Goal: Task Accomplishment & Management: Complete application form

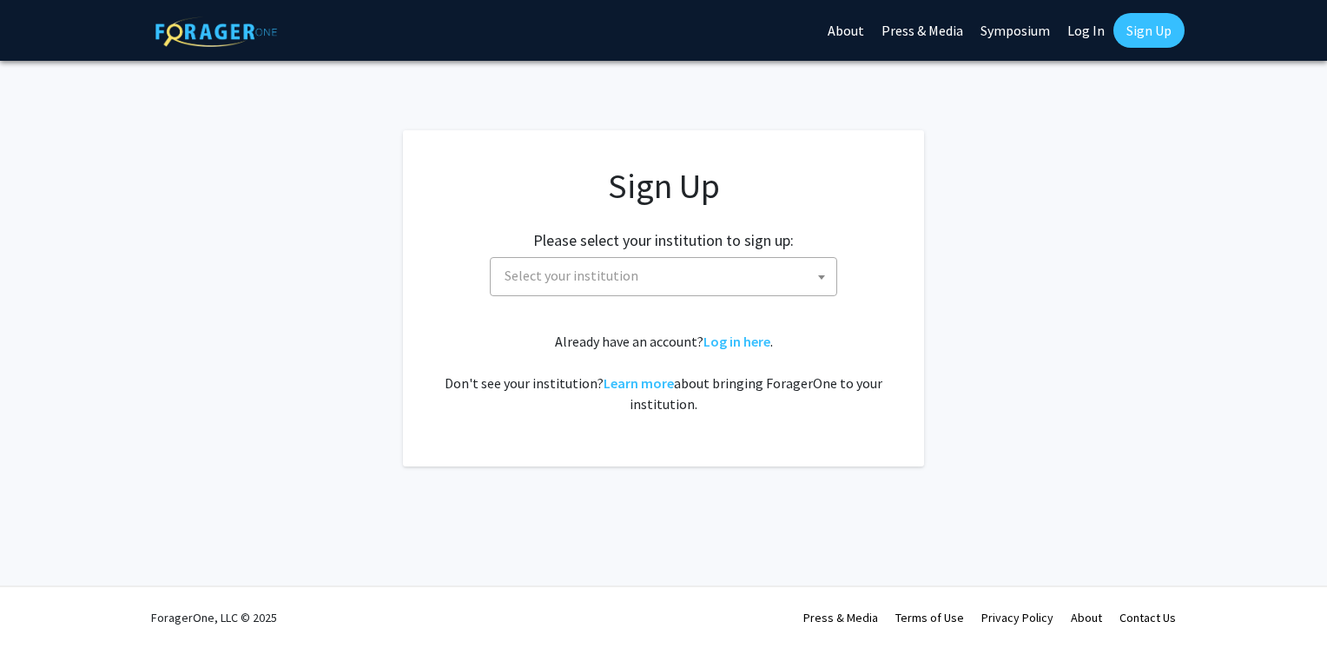
click at [729, 286] on span "Select your institution" at bounding box center [667, 276] width 339 height 36
click at [760, 350] on div "Already have an account? Log in here . Don't see your institution? Learn more a…" at bounding box center [664, 372] width 452 height 83
click at [749, 346] on link "Log in here" at bounding box center [737, 341] width 67 height 17
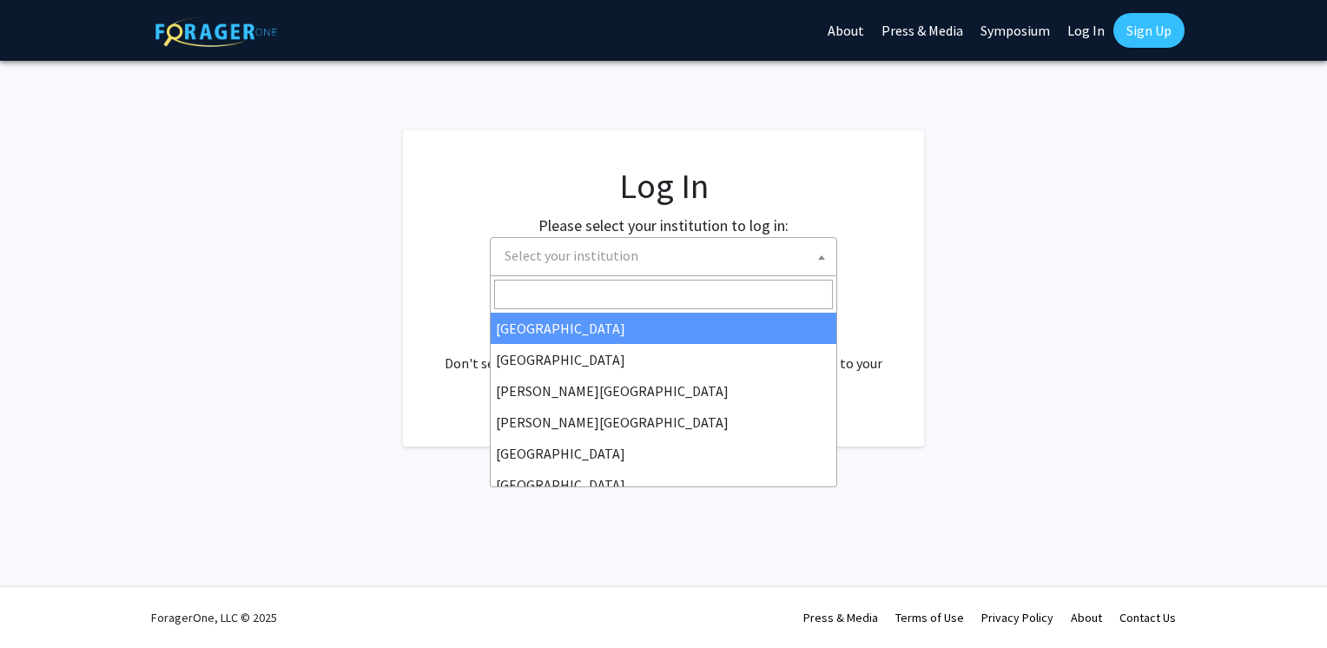
click at [730, 271] on span "Select your institution" at bounding box center [667, 256] width 339 height 36
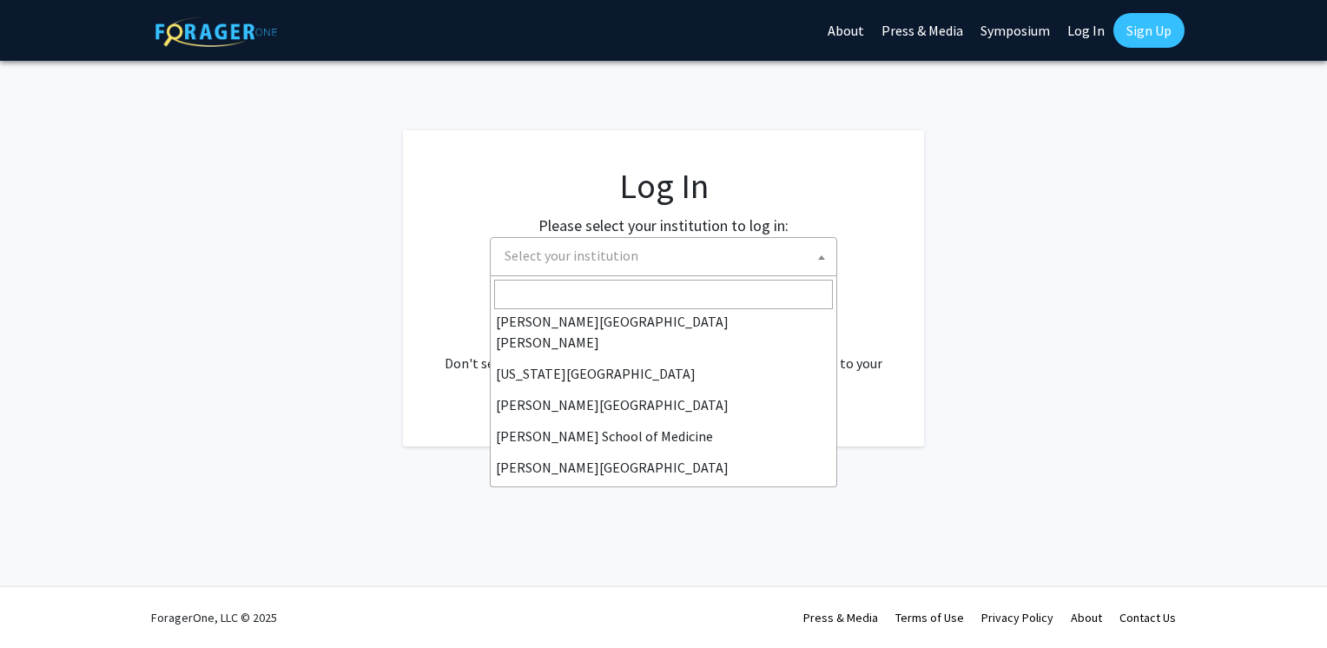
scroll to position [347, 0]
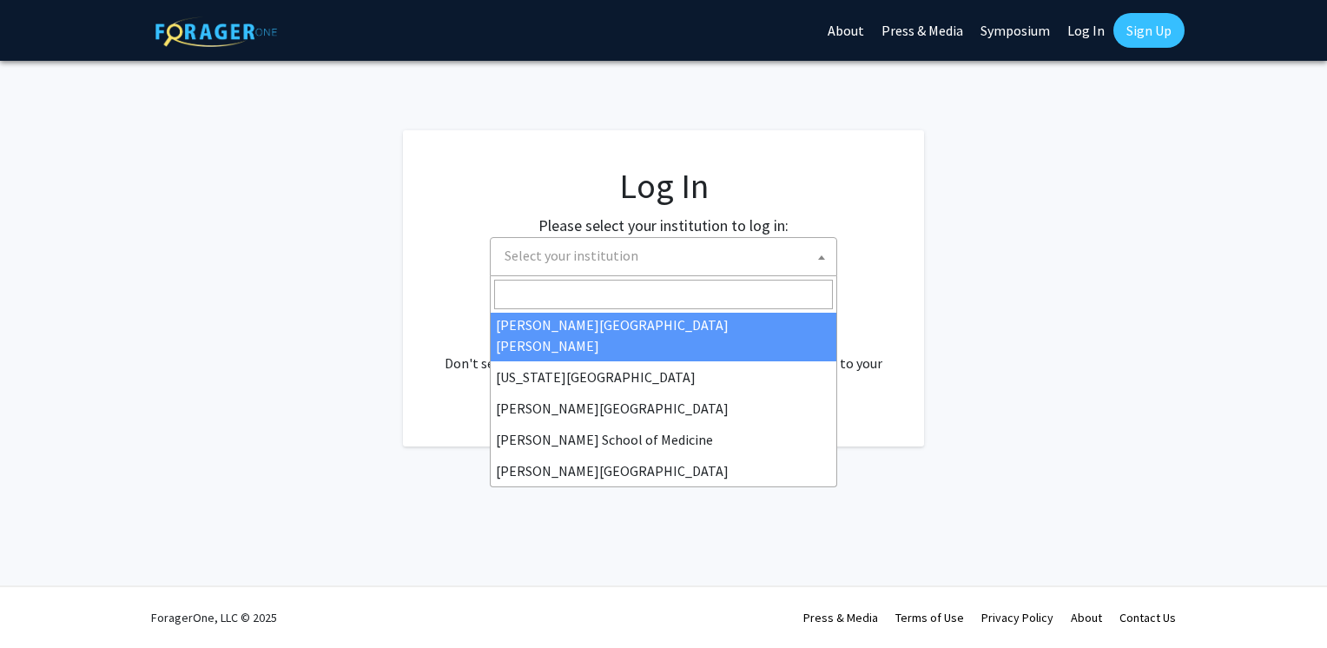
select select "1"
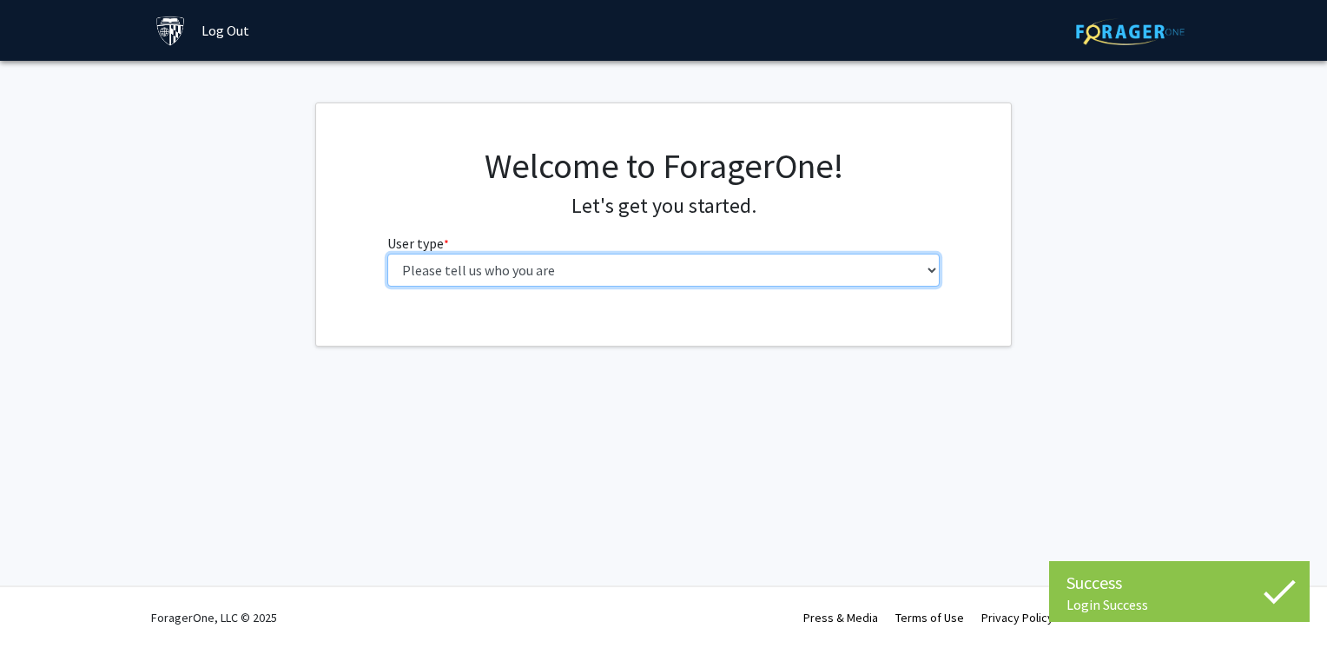
click at [780, 270] on select "Please tell us who you are Undergraduate Student Master's Student Doctoral Cand…" at bounding box center [663, 270] width 553 height 33
select select "2: masters"
click at [387, 254] on select "Please tell us who you are Undergraduate Student Master's Student Doctoral Cand…" at bounding box center [663, 270] width 553 height 33
